Goal: Information Seeking & Learning: Learn about a topic

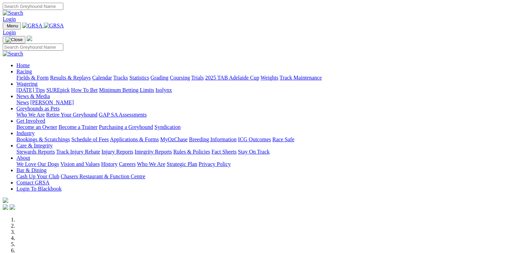
scroll to position [240, 0]
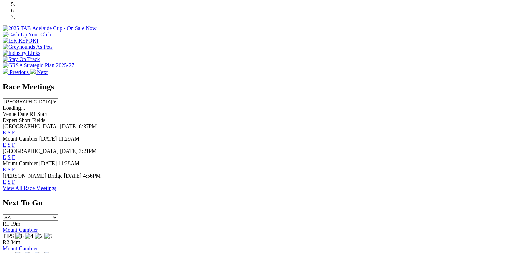
click at [15, 129] on link "F" at bounding box center [13, 132] width 3 height 6
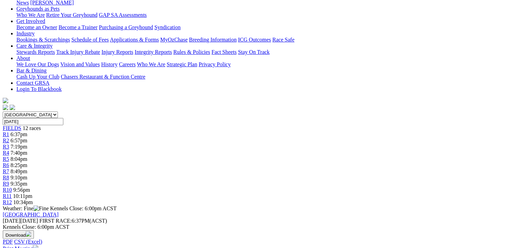
scroll to position [103, 0]
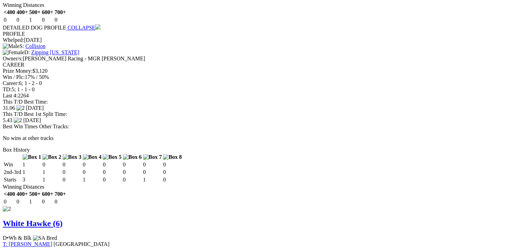
scroll to position [925, 0]
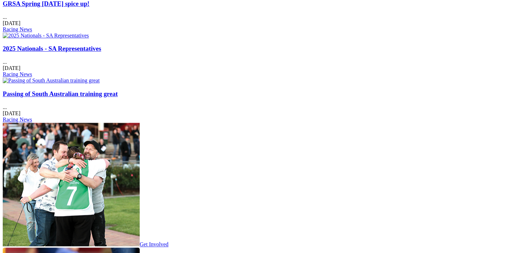
scroll to position [754, 0]
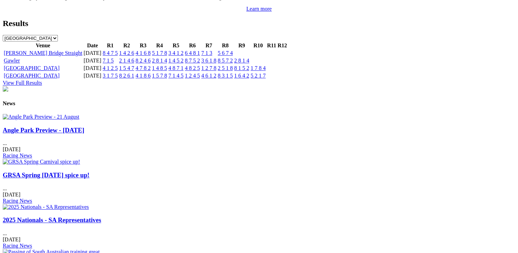
click at [89, 171] on link "GRSA Spring [DATE] spice up!" at bounding box center [46, 174] width 87 height 7
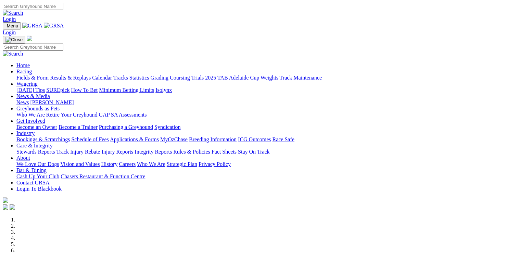
scroll to position [171, 0]
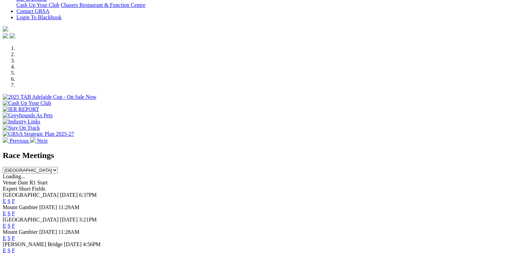
click at [15, 198] on link "F" at bounding box center [13, 201] width 3 height 6
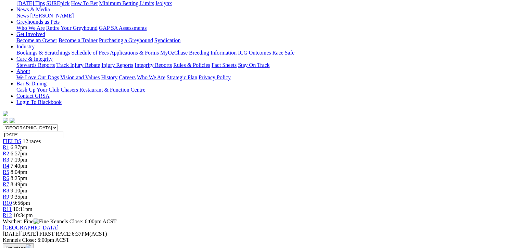
scroll to position [103, 0]
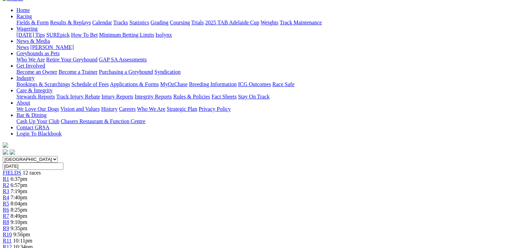
scroll to position [69, 0]
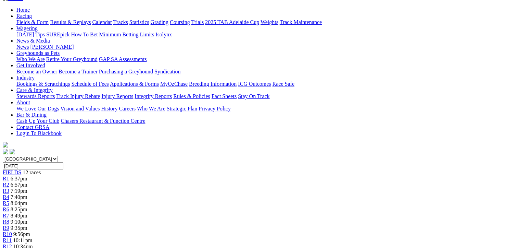
scroll to position [69, 0]
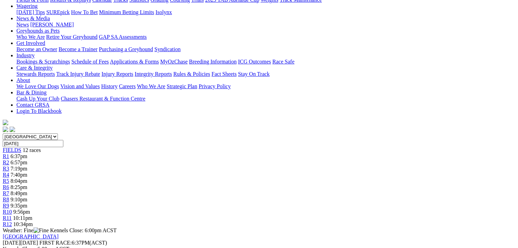
scroll to position [103, 0]
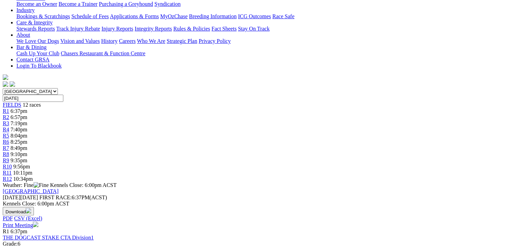
scroll to position [137, 0]
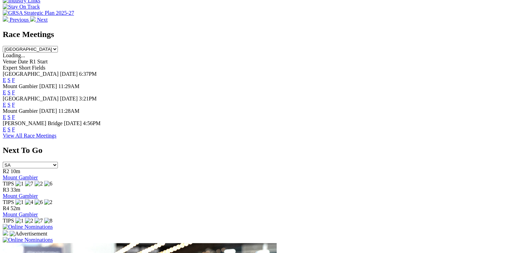
scroll to position [206, 0]
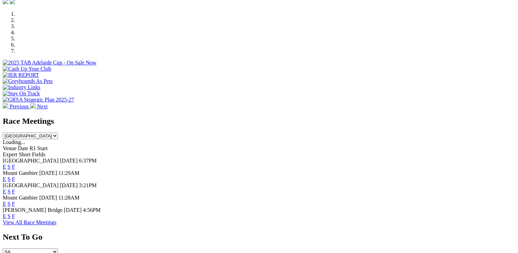
click at [15, 164] on link "F" at bounding box center [13, 167] width 3 height 6
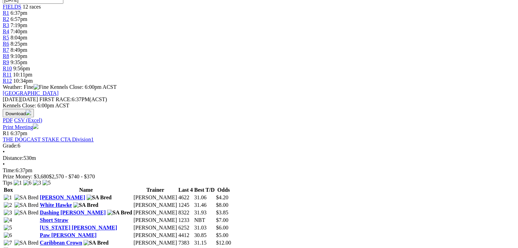
scroll to position [274, 0]
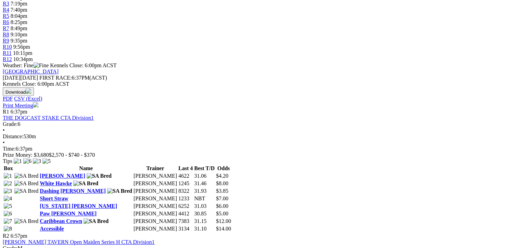
scroll to position [274, 0]
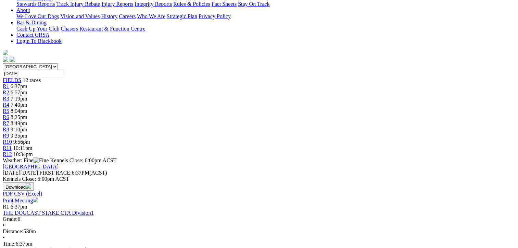
scroll to position [240, 0]
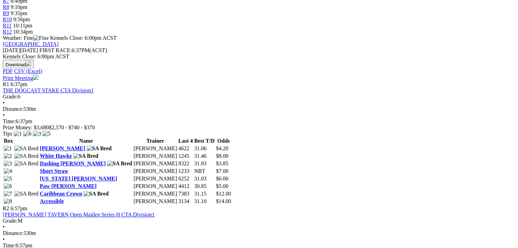
scroll to position [308, 0]
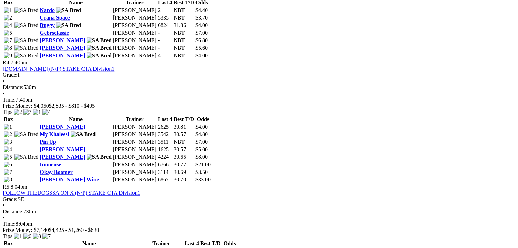
scroll to position [651, 0]
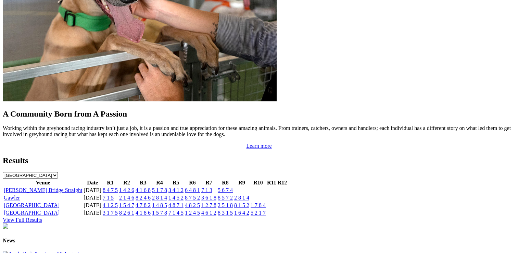
scroll to position [719, 0]
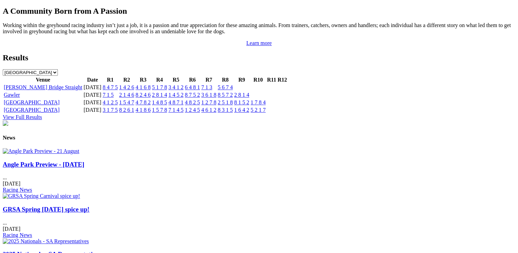
click at [84, 168] on link "Angle Park Preview - [DATE]" at bounding box center [44, 164] width 82 height 7
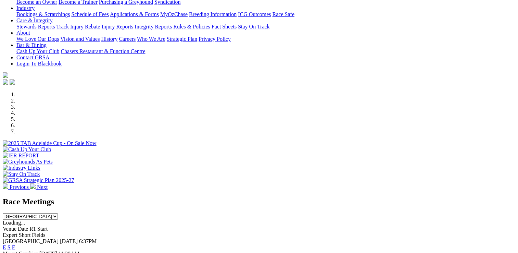
scroll to position [171, 0]
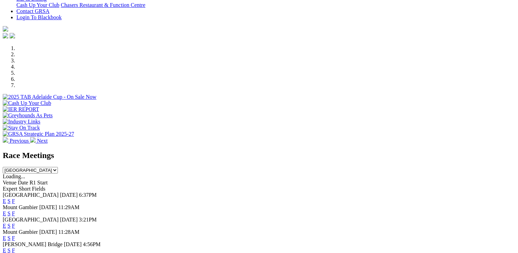
click at [15, 223] on link "F" at bounding box center [13, 226] width 3 height 6
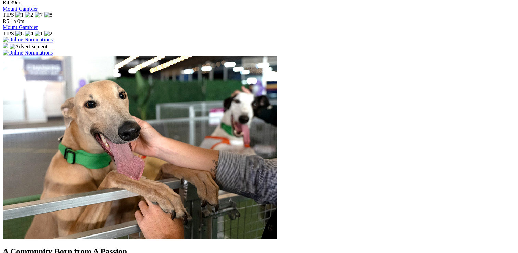
scroll to position [514, 0]
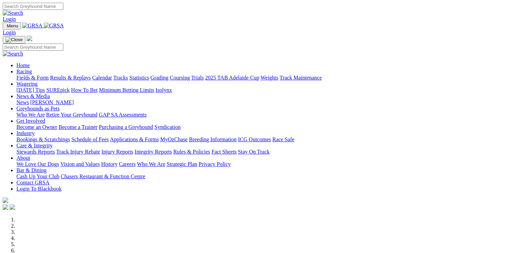
scroll to position [206, 0]
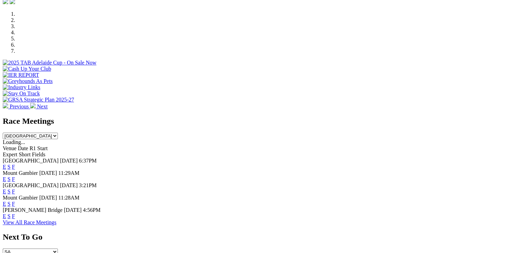
click at [15, 164] on link "F" at bounding box center [13, 167] width 3 height 6
